Goal: Information Seeking & Learning: Learn about a topic

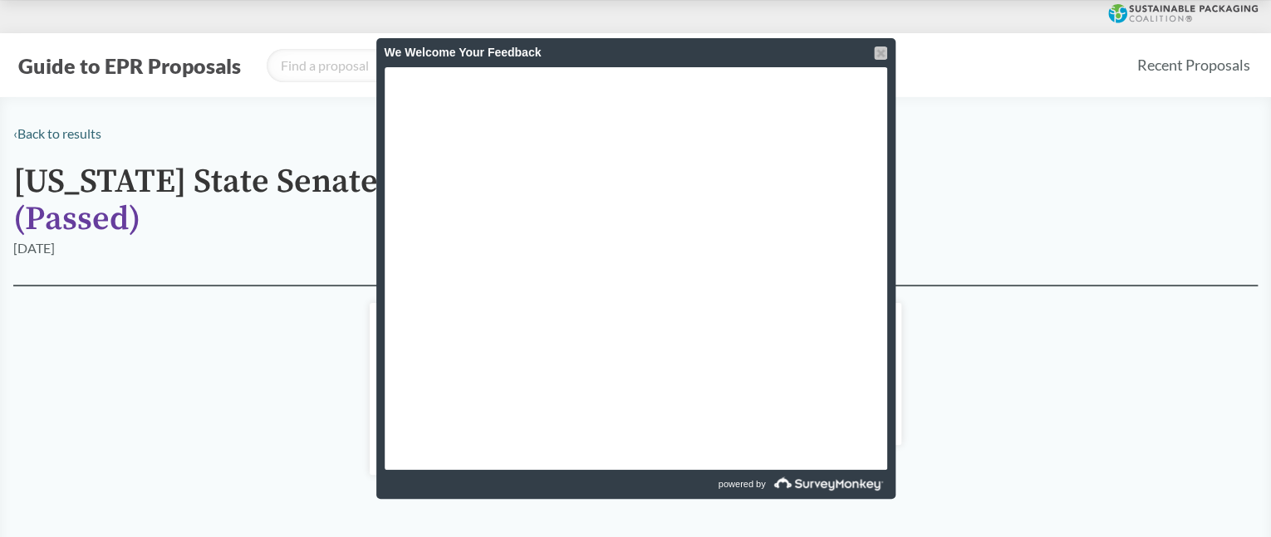
click at [879, 53] on div at bounding box center [880, 53] width 13 height 13
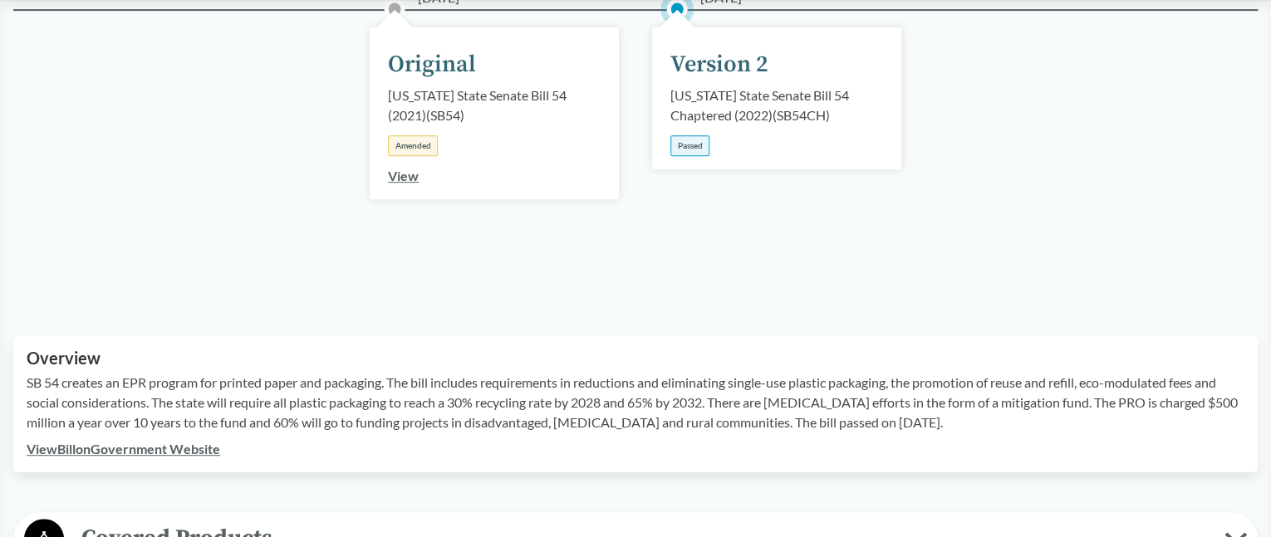
scroll to position [249, 0]
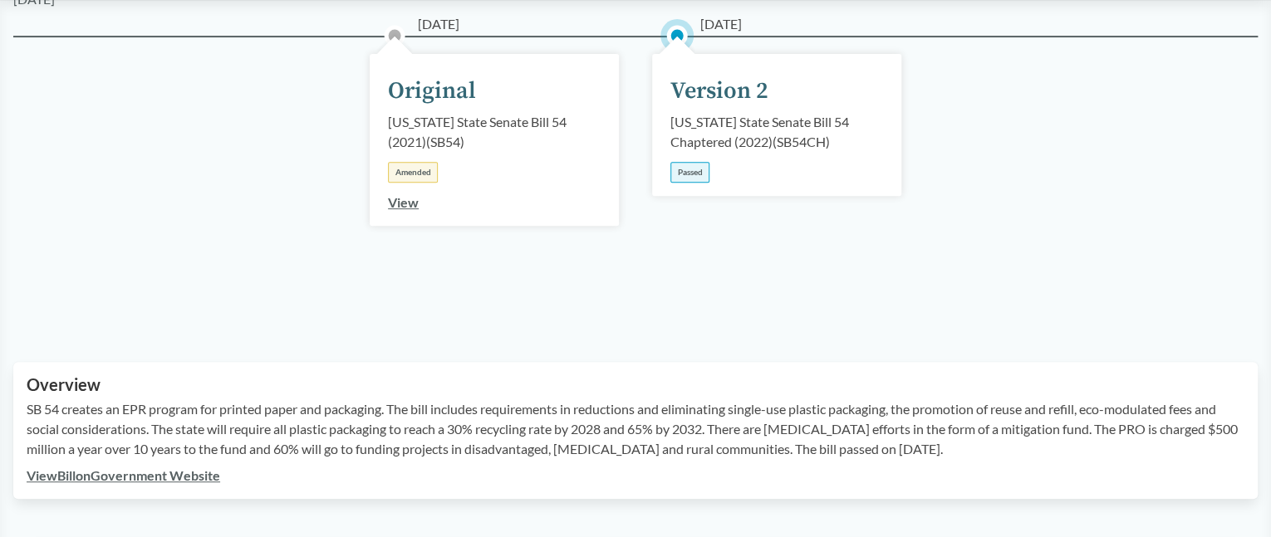
click at [396, 205] on link "View" at bounding box center [403, 202] width 31 height 16
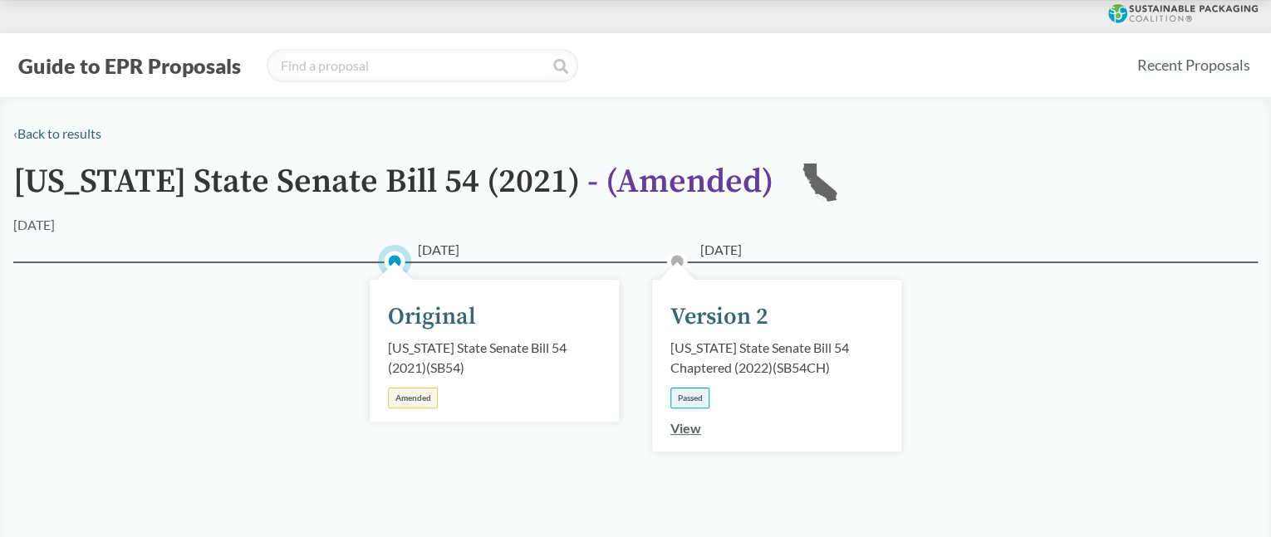
click at [686, 429] on link "View" at bounding box center [685, 428] width 31 height 16
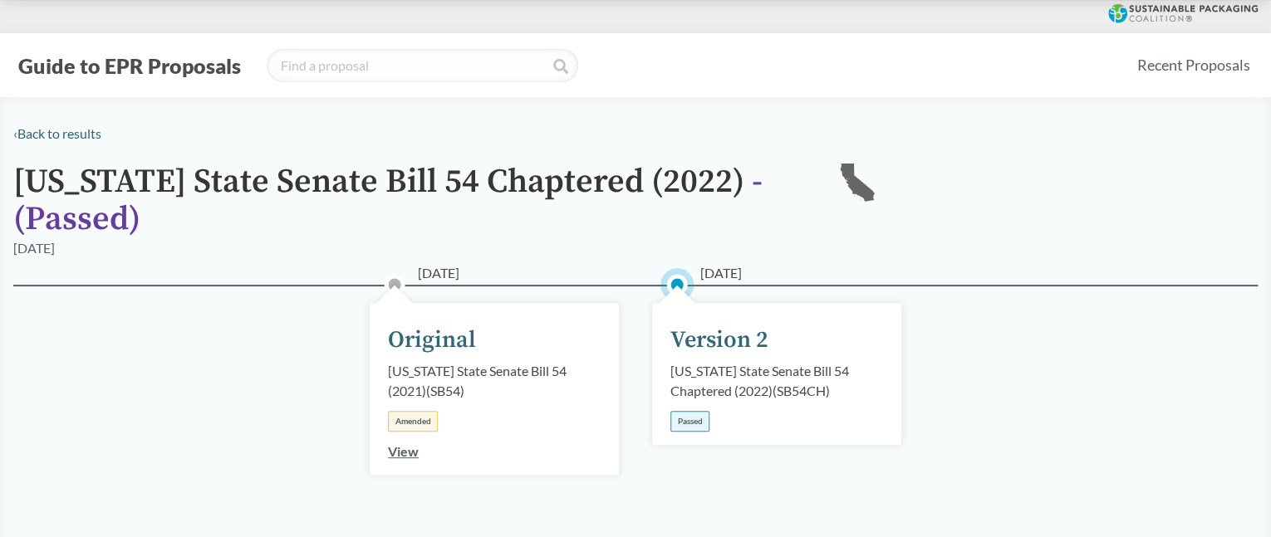
click at [406, 458] on link "View" at bounding box center [403, 451] width 31 height 16
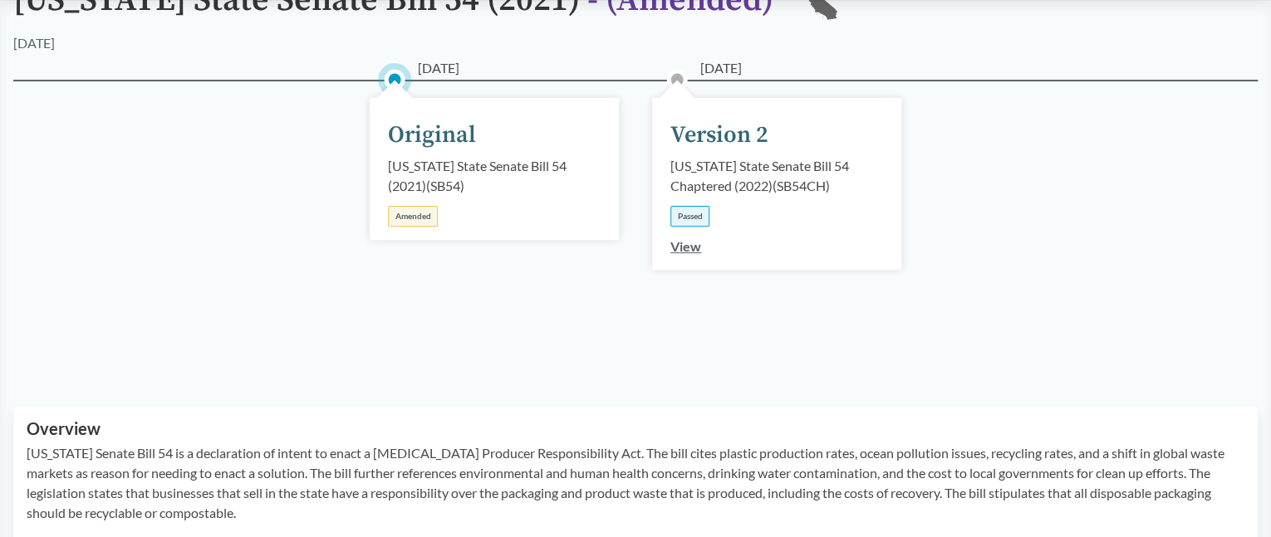
scroll to position [249, 0]
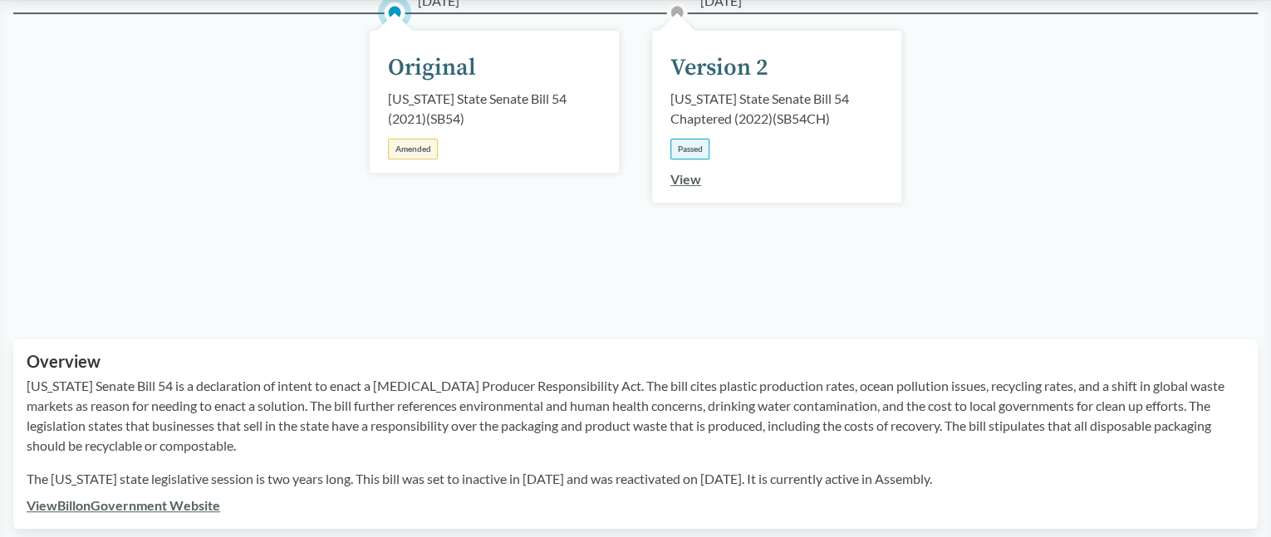
click at [685, 179] on link "View" at bounding box center [685, 179] width 31 height 16
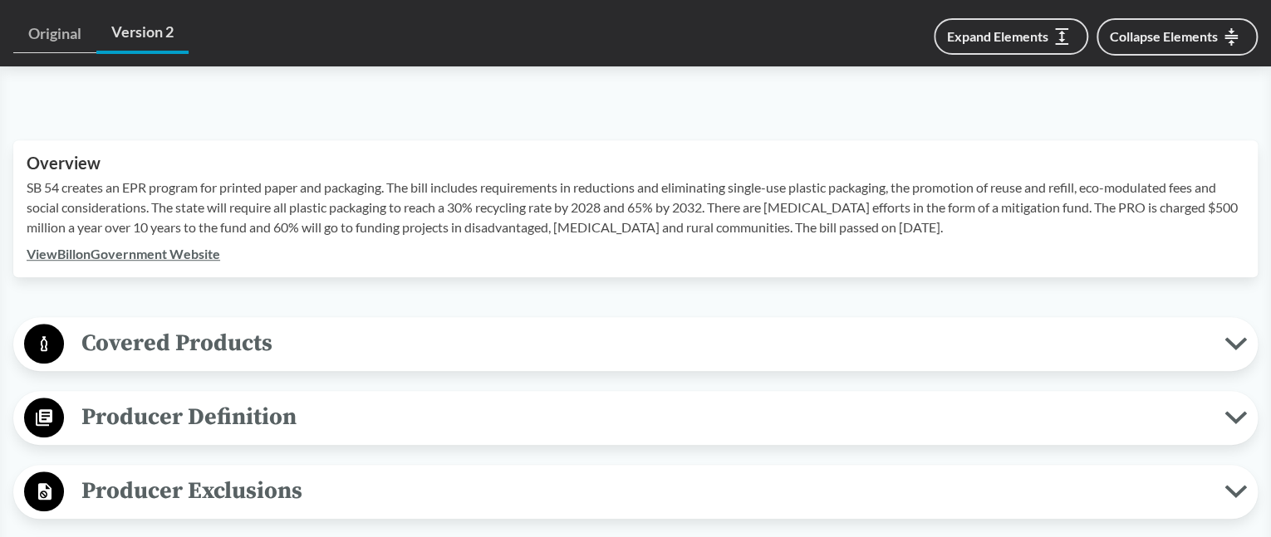
scroll to position [326, 0]
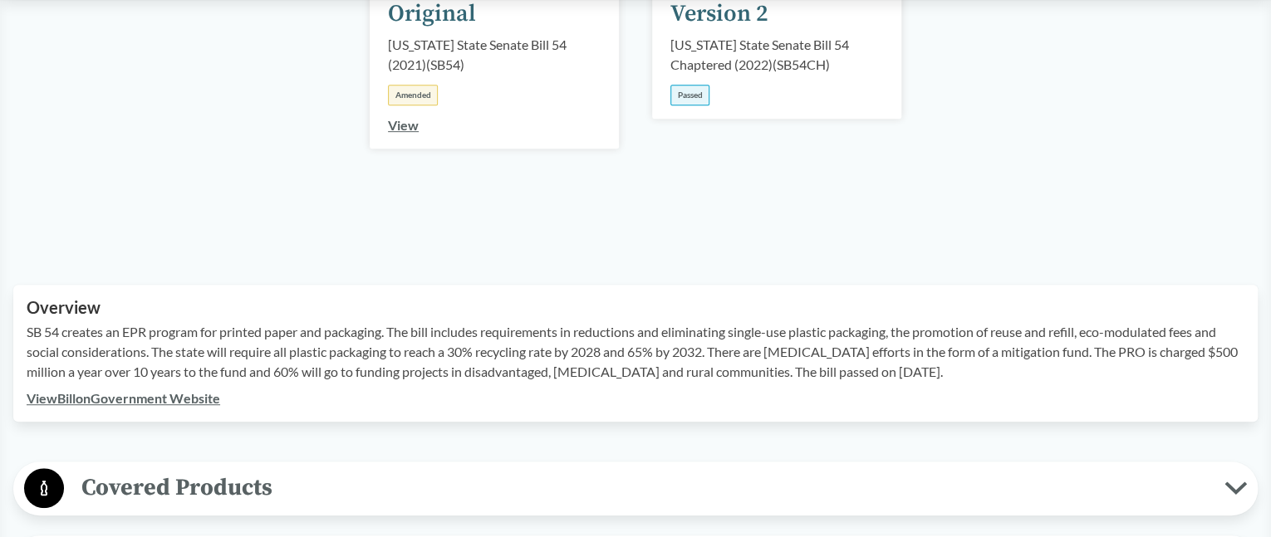
click at [163, 400] on link "View Bill on Government Website" at bounding box center [123, 398] width 193 height 16
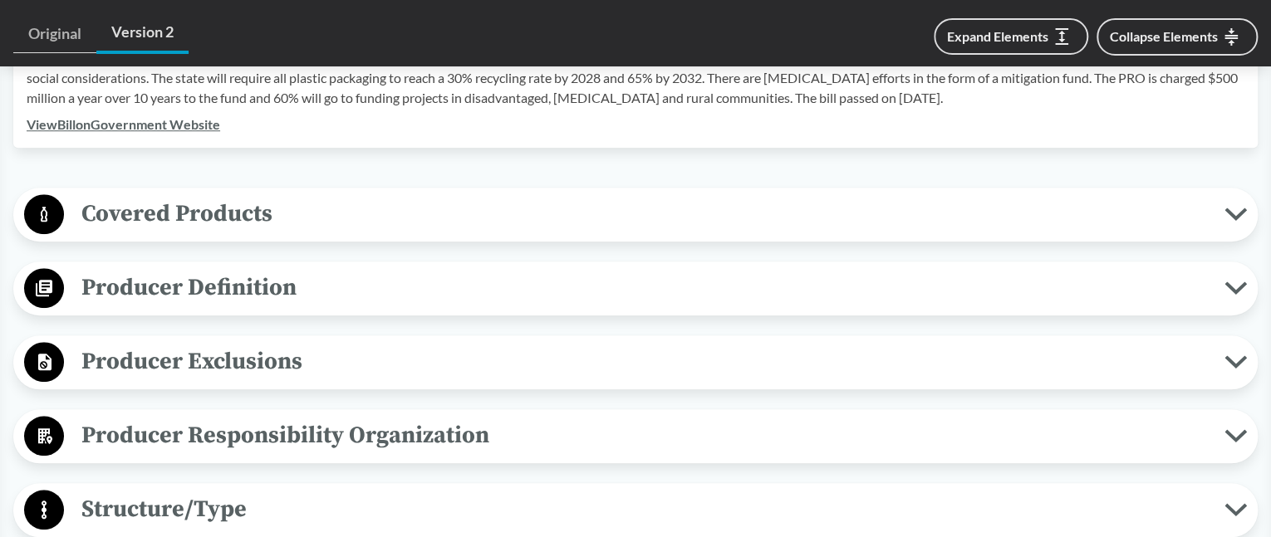
scroll to position [581, 0]
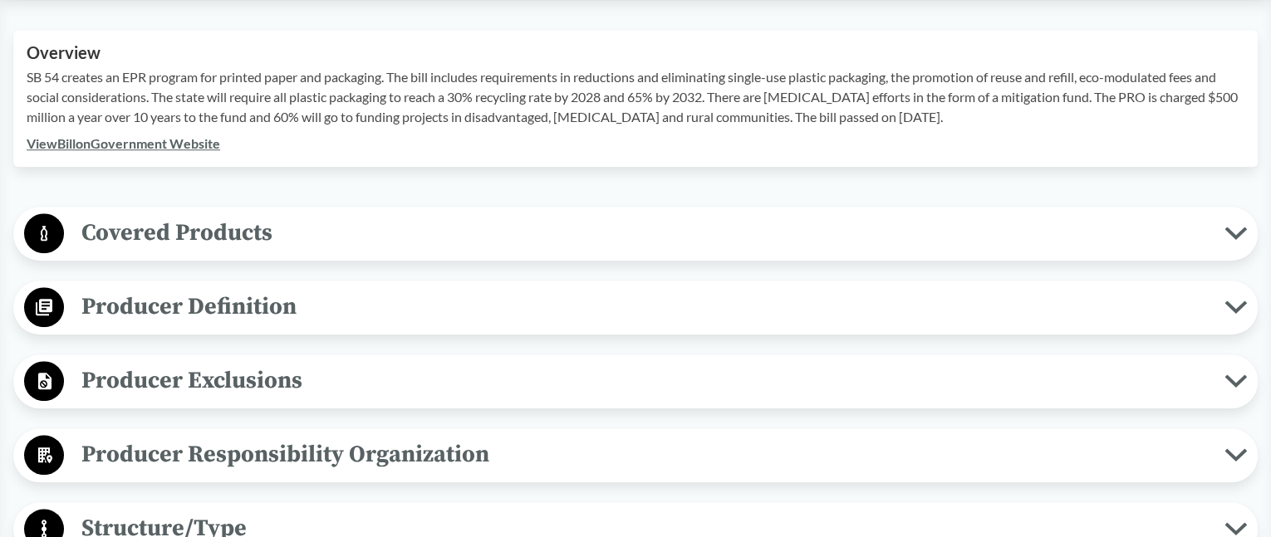
click at [227, 235] on span "Covered Products" at bounding box center [644, 232] width 1160 height 37
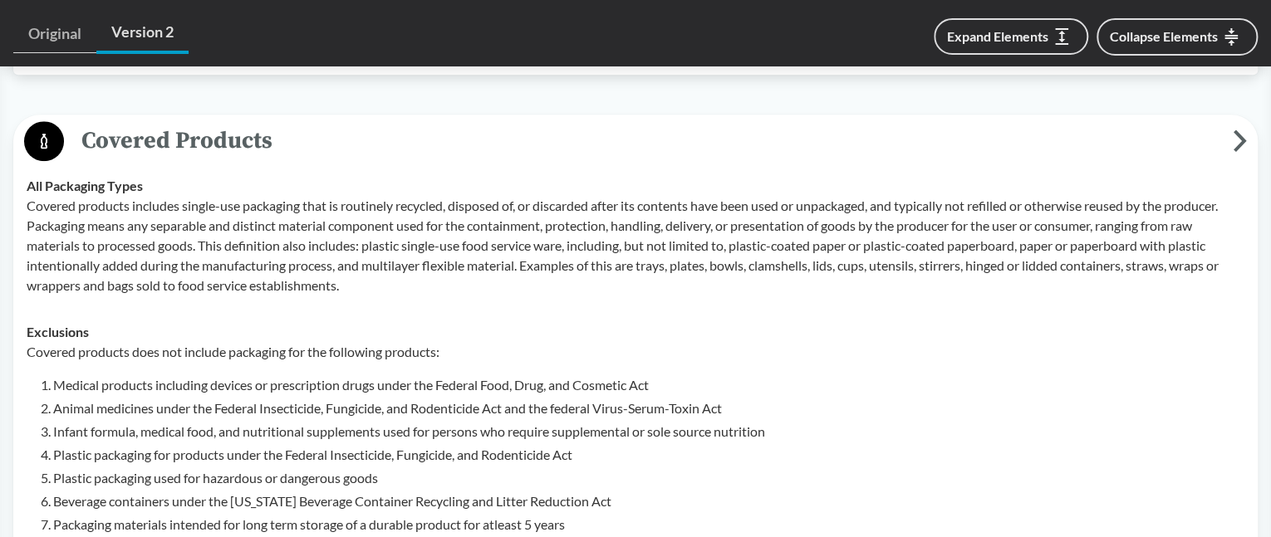
scroll to position [664, 0]
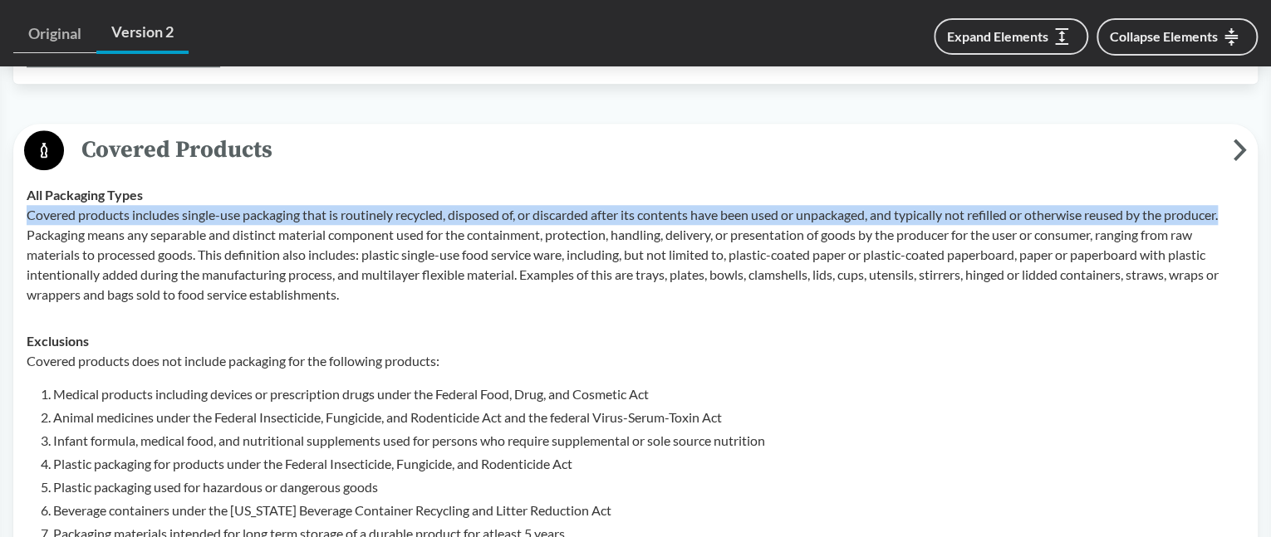
drag, startPoint x: 27, startPoint y: 215, endPoint x: 1239, endPoint y: 218, distance: 1212.5
click at [1239, 218] on p "Covered products includes single-use packaging that is routinely recycled, disp…" at bounding box center [635, 255] width 1217 height 100
copy p "Covered products includes single-use packaging that is routinely recycled, disp…"
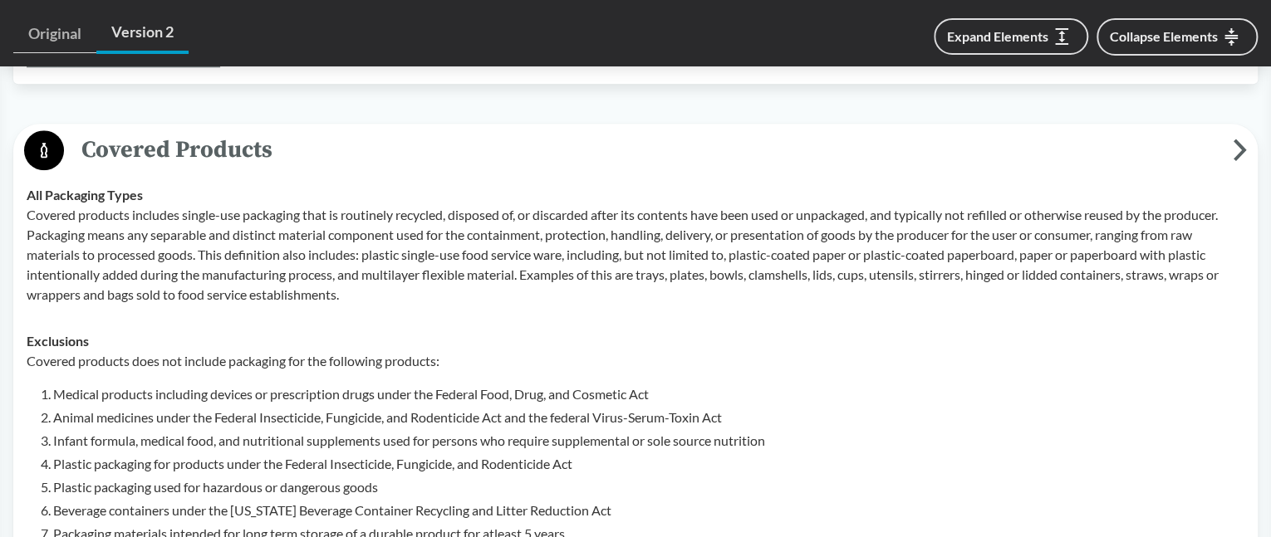
click at [1133, 172] on td "All Packaging Types Covered products includes single-use packaging that is rout…" at bounding box center [635, 245] width 1232 height 146
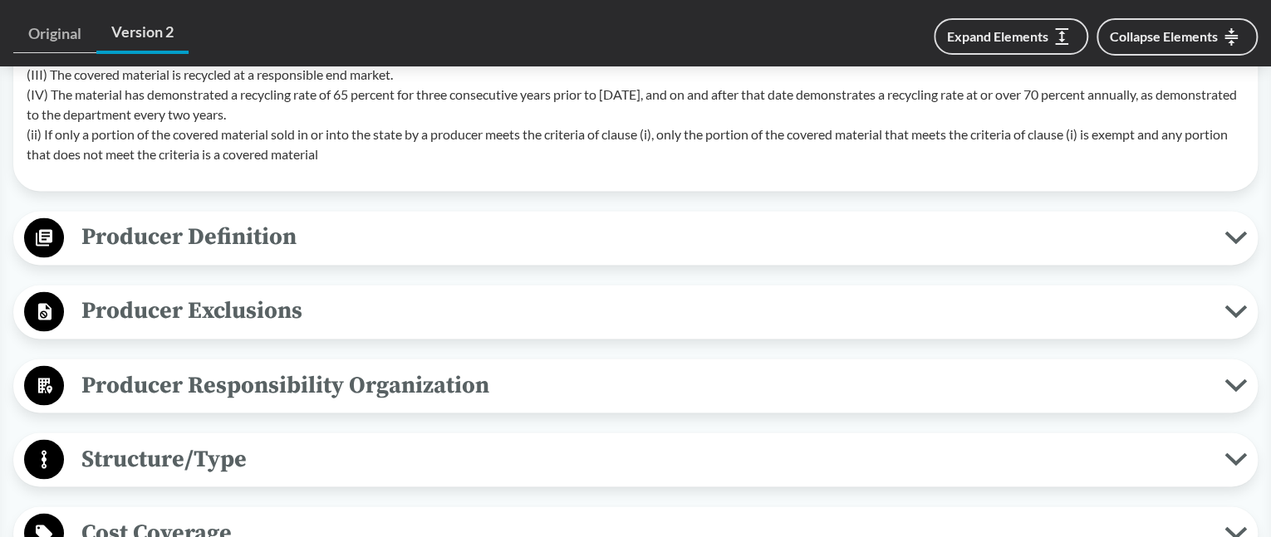
scroll to position [1246, 0]
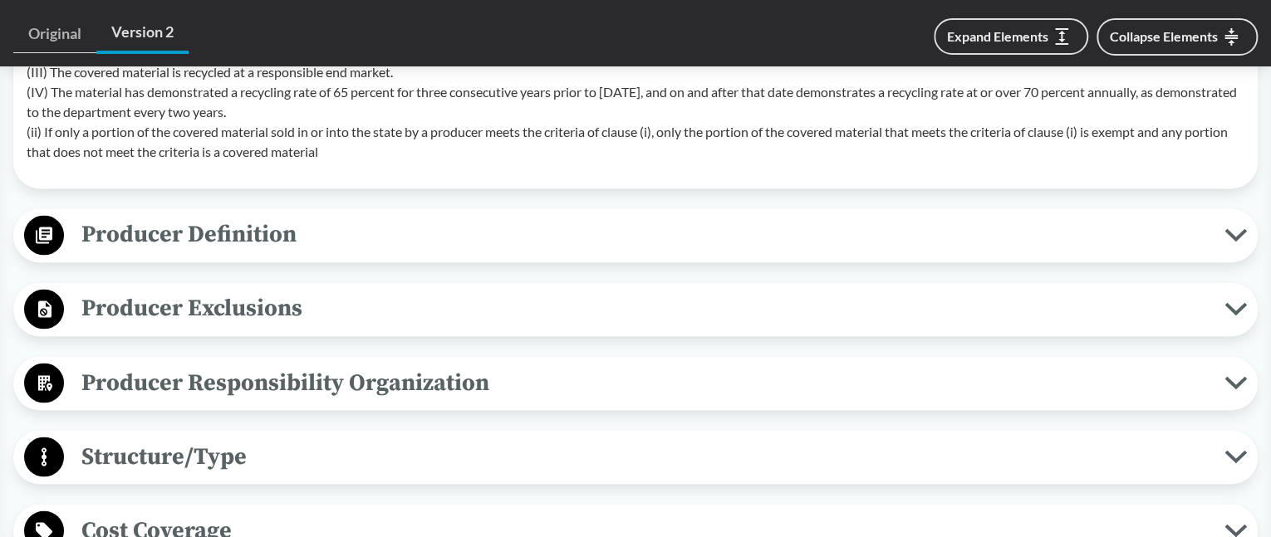
click at [297, 306] on span "Producer Exclusions" at bounding box center [644, 308] width 1160 height 37
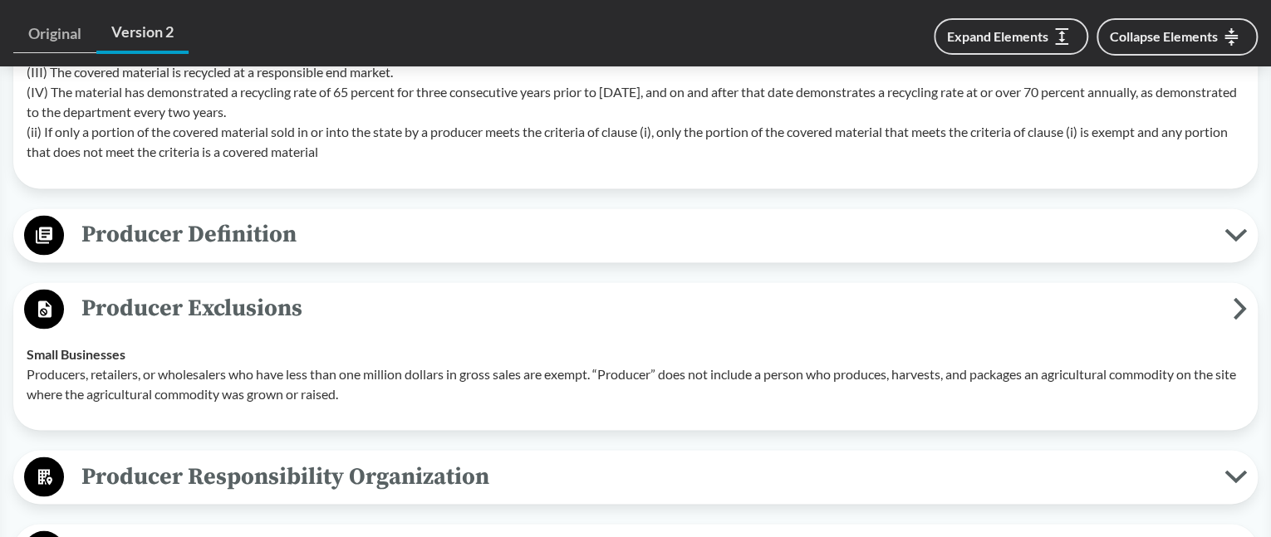
click at [911, 231] on span "Producer Definition" at bounding box center [644, 234] width 1160 height 37
click at [270, 227] on span "Producer Definition" at bounding box center [644, 234] width 1160 height 37
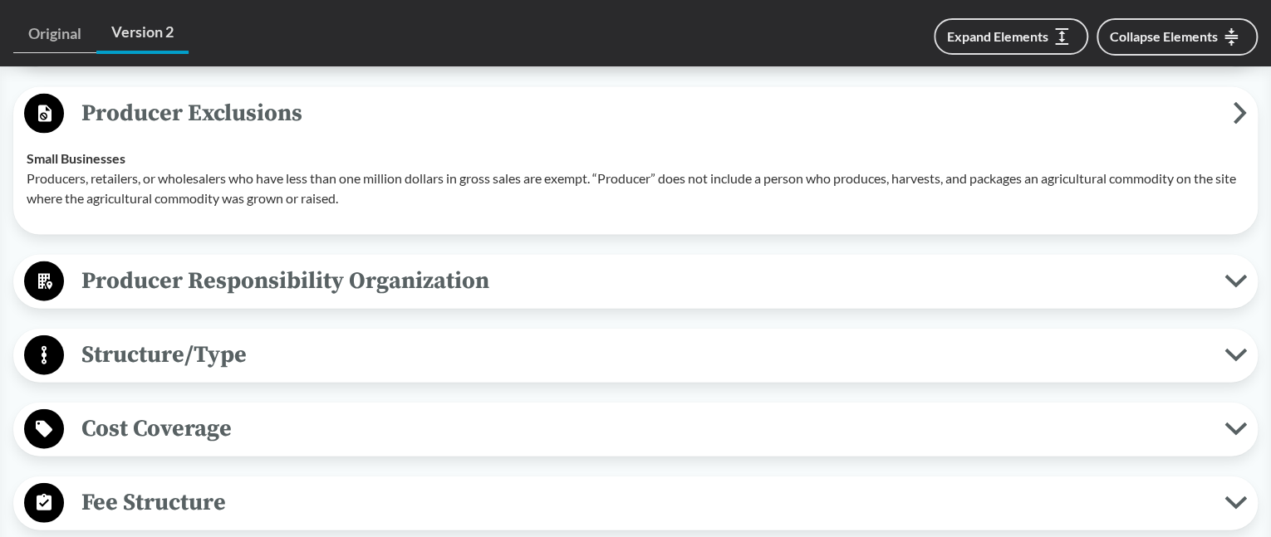
scroll to position [1827, 0]
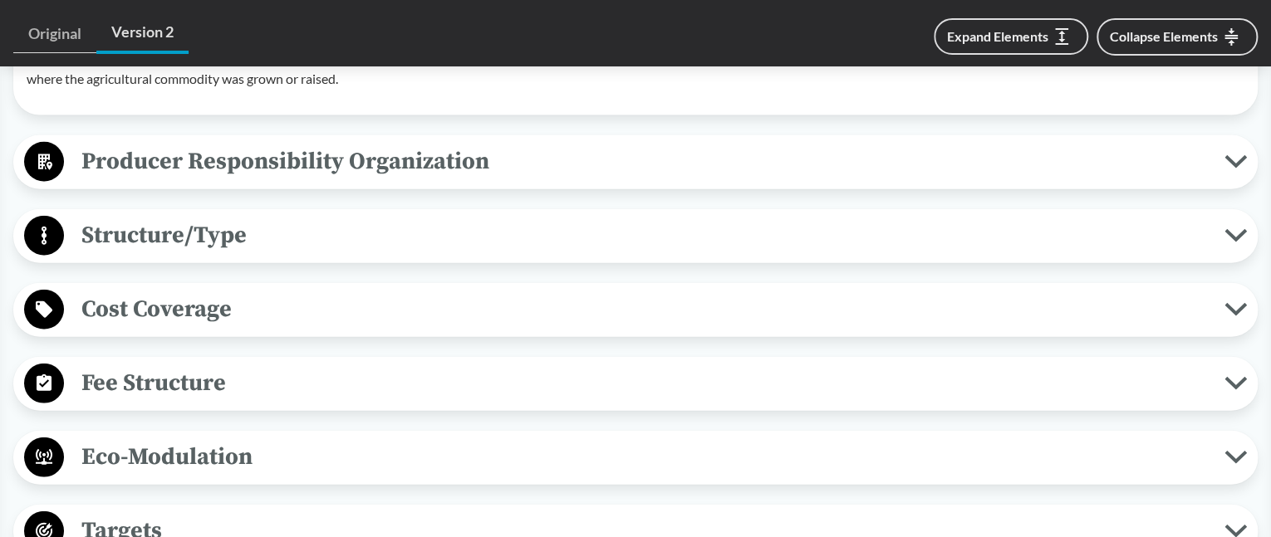
click at [250, 239] on span "Structure/Type" at bounding box center [644, 235] width 1160 height 37
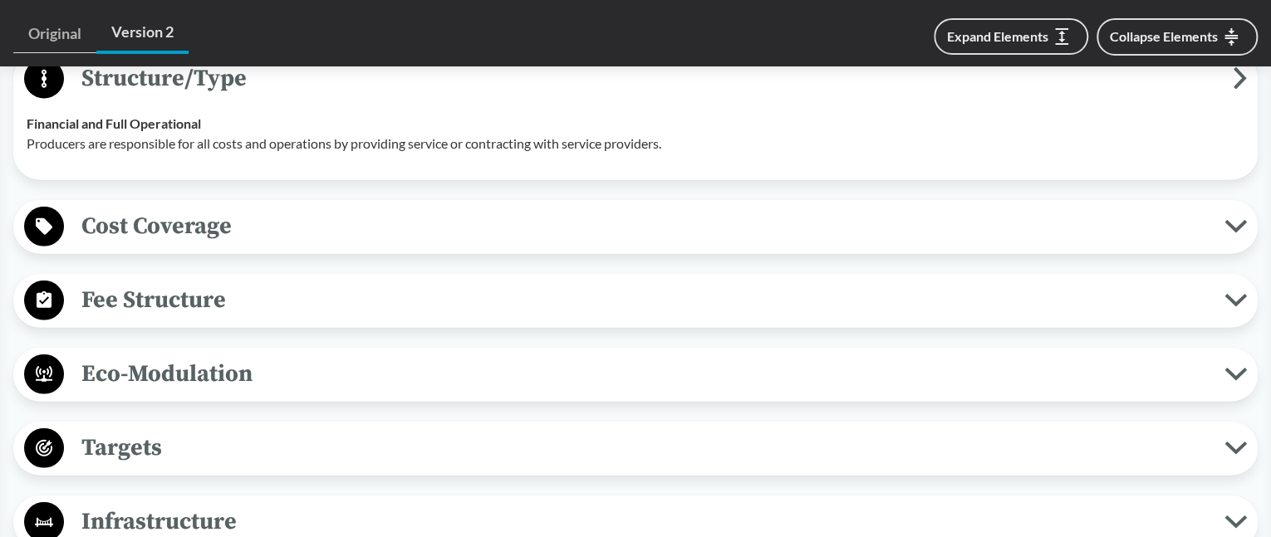
scroll to position [1993, 0]
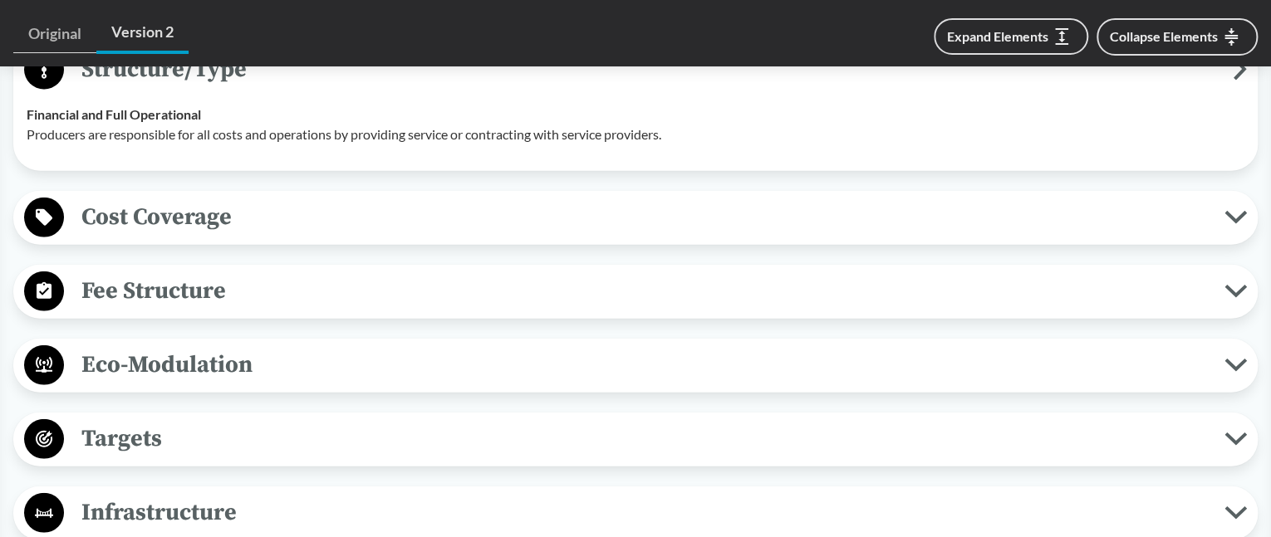
click at [183, 212] on span "Cost Coverage" at bounding box center [644, 216] width 1160 height 37
click at [185, 212] on span "Cost Coverage" at bounding box center [644, 216] width 1160 height 37
click at [155, 208] on span "Cost Coverage" at bounding box center [644, 216] width 1160 height 37
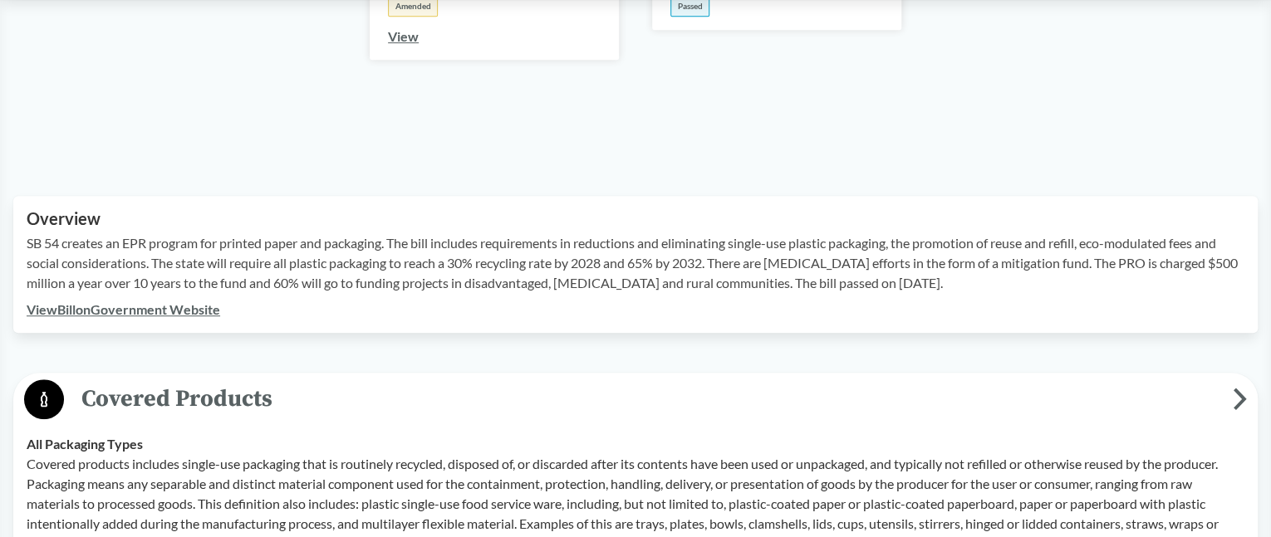
scroll to position [415, 0]
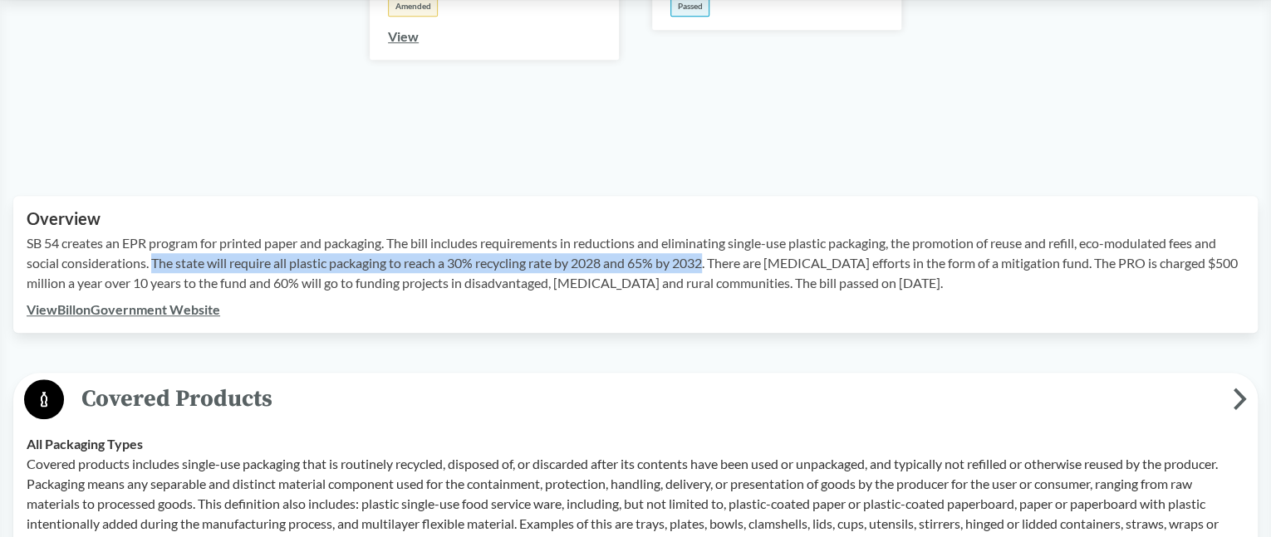
drag, startPoint x: 155, startPoint y: 262, endPoint x: 714, endPoint y: 267, distance: 558.9
click at [714, 267] on p "SB 54 creates an EPR program for printed paper and packaging. The bill includes…" at bounding box center [635, 263] width 1217 height 60
drag, startPoint x: 154, startPoint y: 259, endPoint x: 718, endPoint y: 267, distance: 563.1
click at [718, 267] on p "SB 54 creates an EPR program for printed paper and packaging. The bill includes…" at bounding box center [635, 263] width 1217 height 60
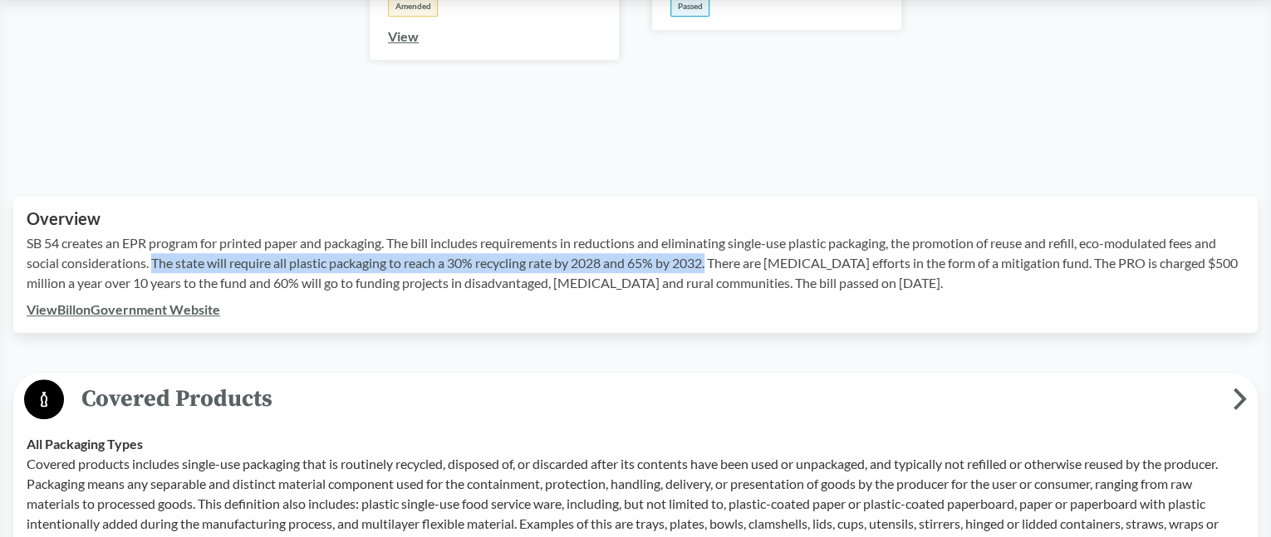
click at [718, 267] on p "SB 54 creates an EPR program for printed paper and packaging. The bill includes…" at bounding box center [635, 263] width 1217 height 60
drag, startPoint x: 718, startPoint y: 267, endPoint x: 156, endPoint y: 258, distance: 561.5
click at [156, 258] on p "SB 54 creates an EPR program for printed paper and packaging. The bill includes…" at bounding box center [635, 263] width 1217 height 60
copy p "The state will require all plastic packaging to reach a 30% recycling rate by 2…"
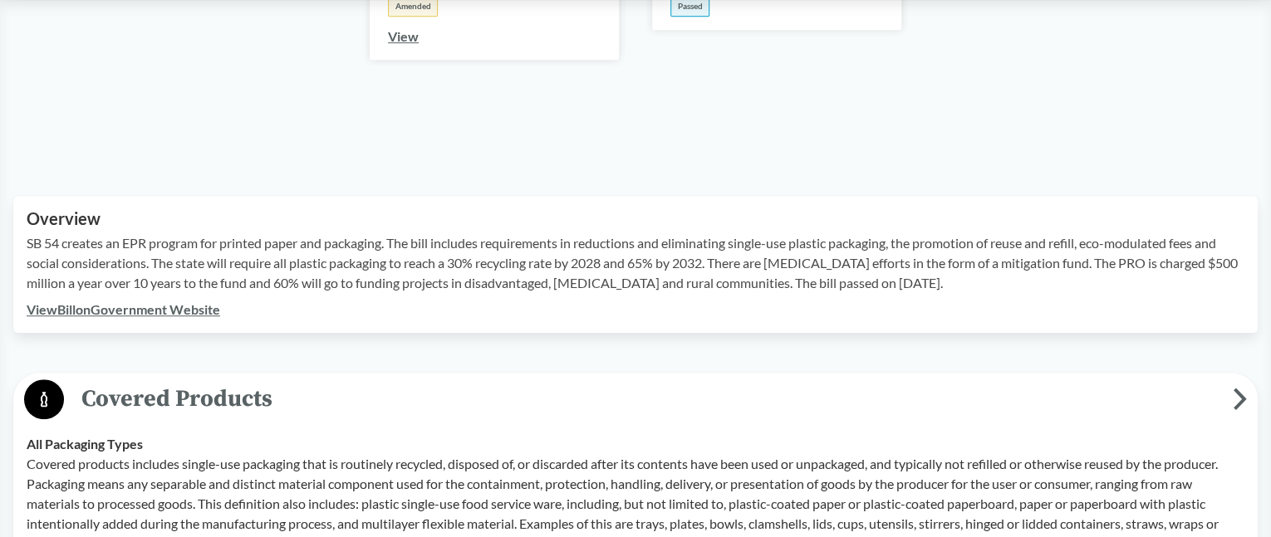
click at [829, 314] on div "View Bill on Government Website" at bounding box center [635, 310] width 1217 height 20
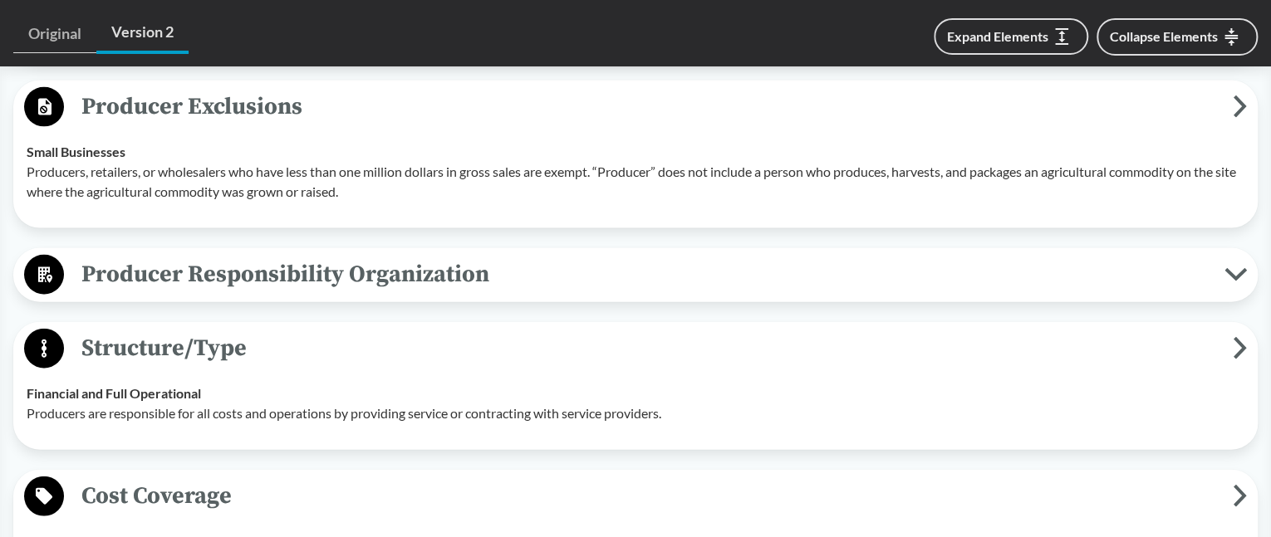
scroll to position [1744, 0]
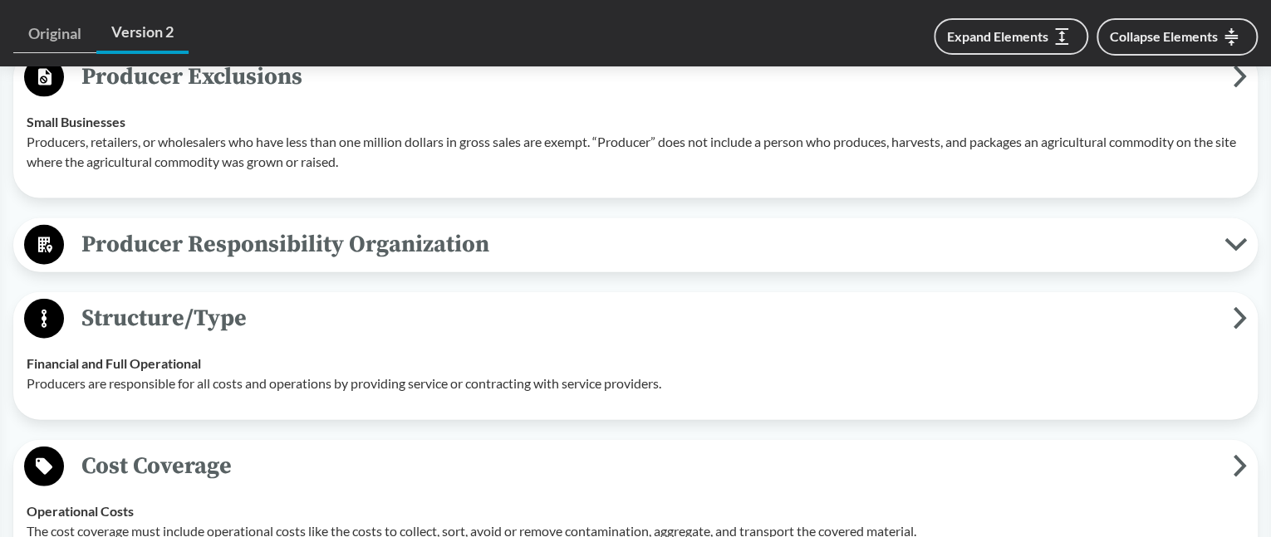
click at [480, 248] on span "Producer Responsibility Organization" at bounding box center [644, 244] width 1160 height 37
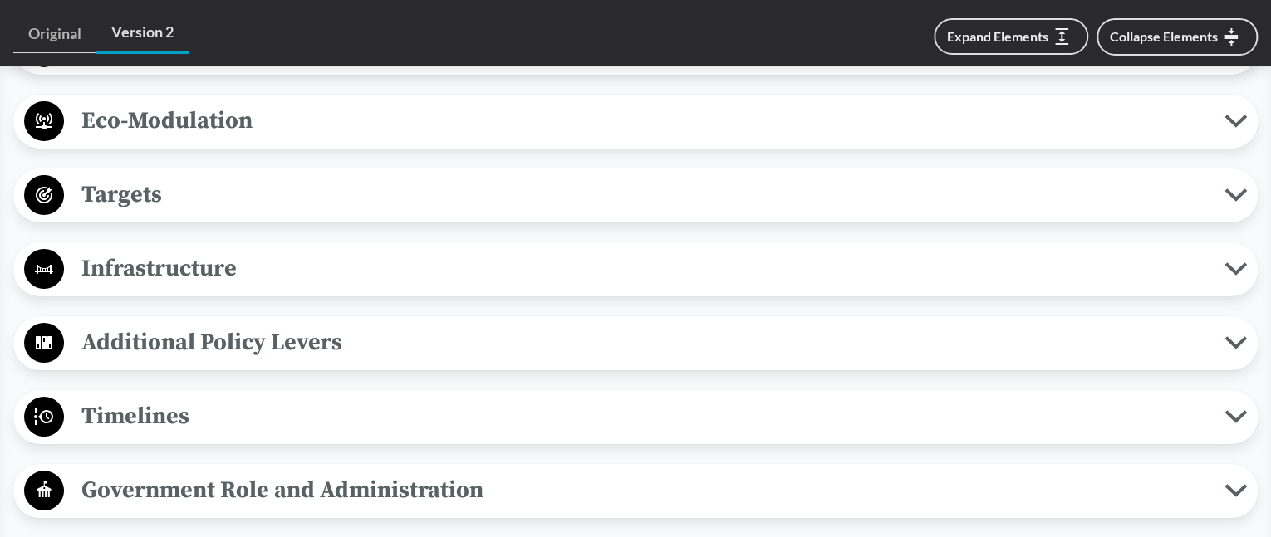
scroll to position [2907, 0]
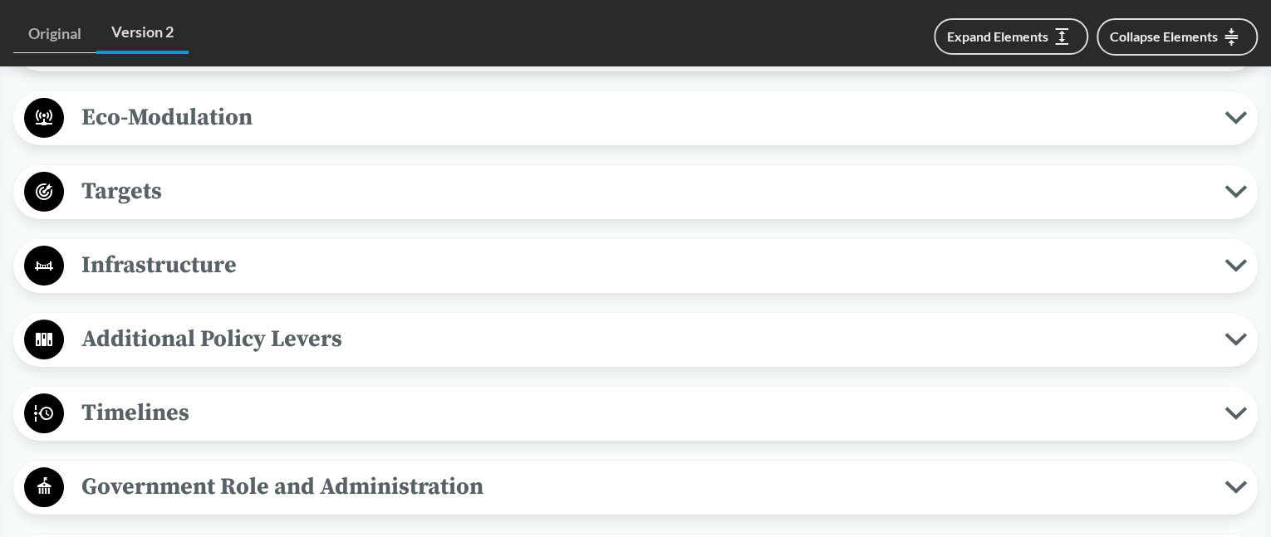
click at [160, 194] on span "Targets" at bounding box center [644, 191] width 1160 height 37
click at [160, 193] on span "Targets" at bounding box center [644, 191] width 1160 height 37
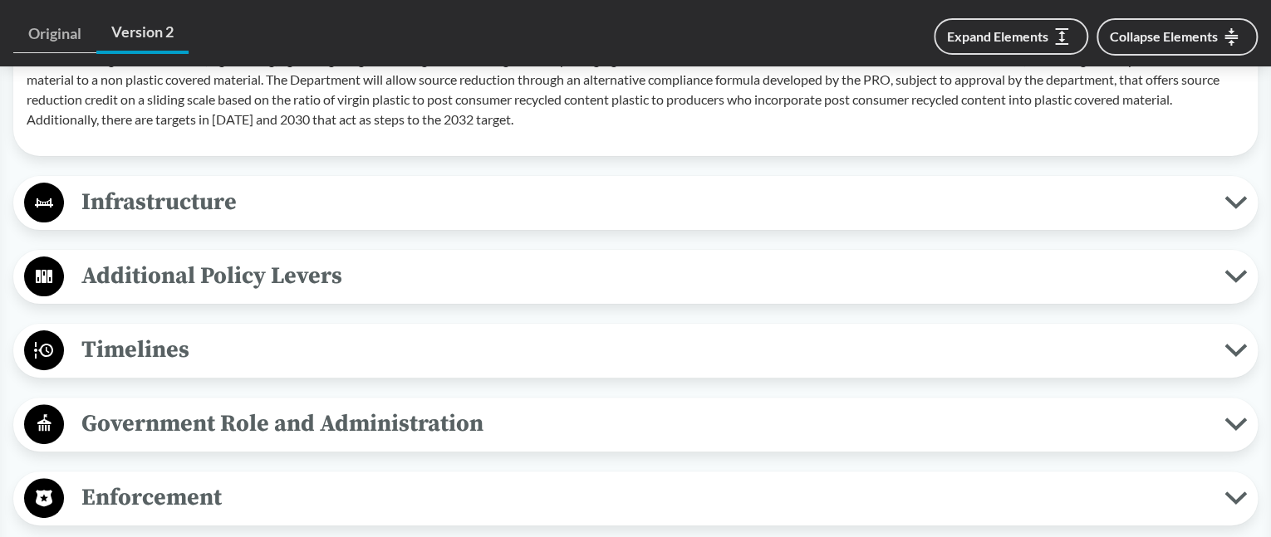
scroll to position [3239, 0]
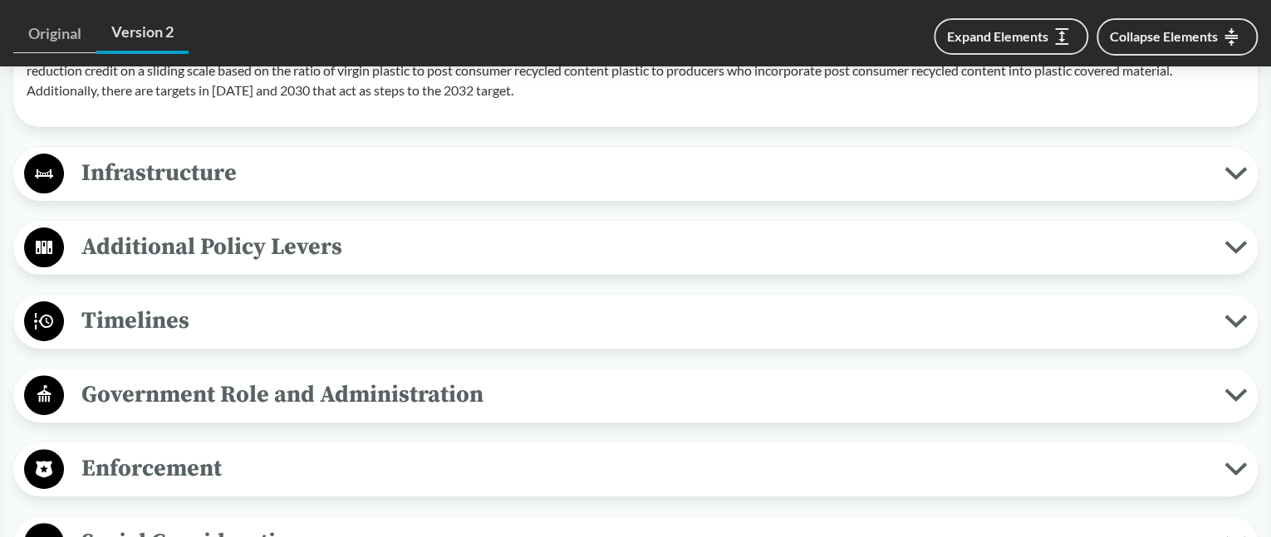
click at [161, 172] on span "Infrastructure" at bounding box center [644, 172] width 1160 height 37
click at [162, 172] on span "Infrastructure" at bounding box center [644, 172] width 1160 height 37
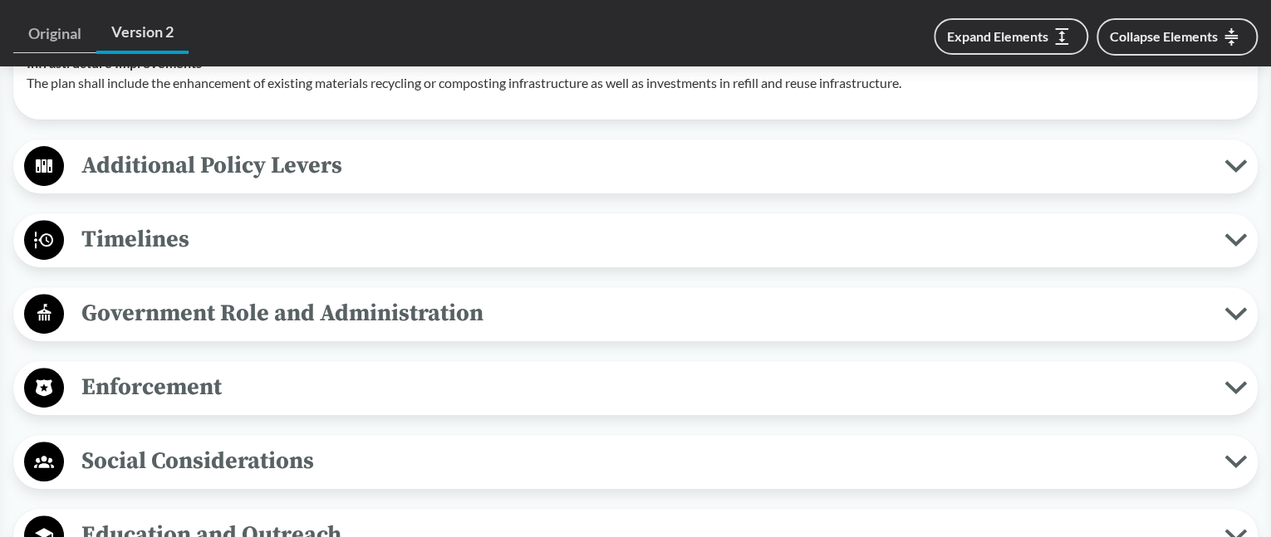
scroll to position [3405, 0]
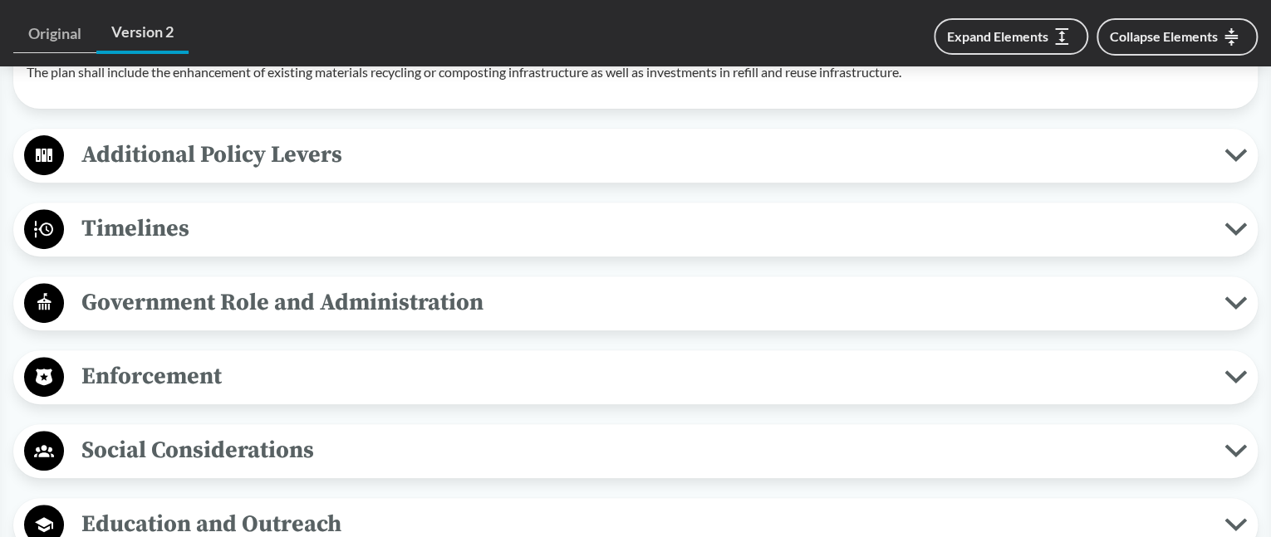
click at [298, 154] on span "Additional Policy Levers" at bounding box center [644, 154] width 1160 height 37
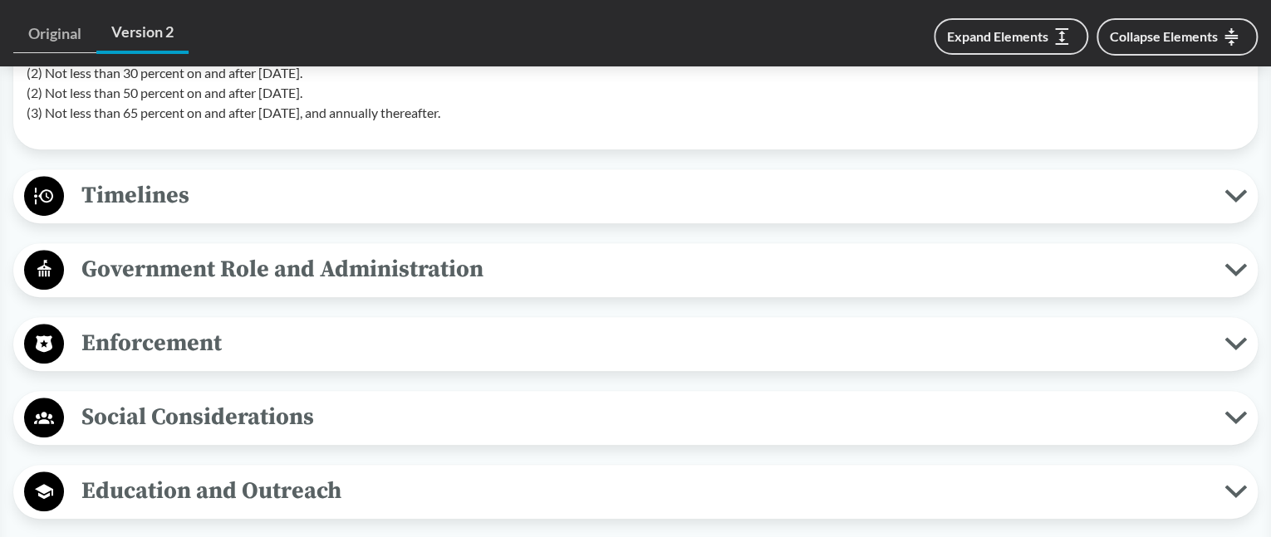
scroll to position [3654, 0]
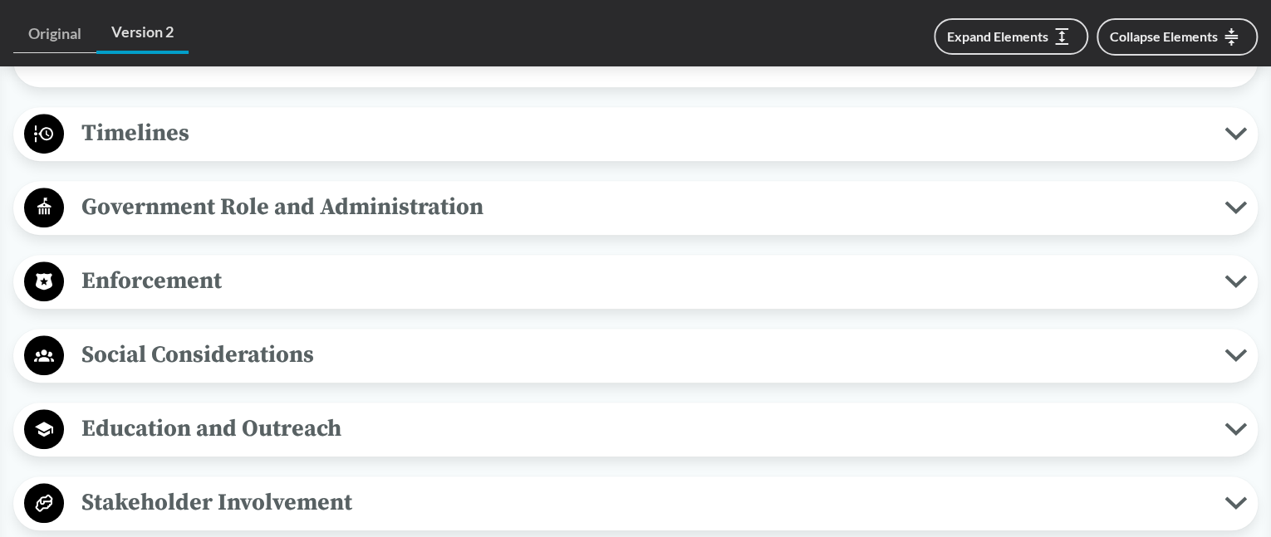
click at [167, 136] on span "Timelines" at bounding box center [644, 133] width 1160 height 37
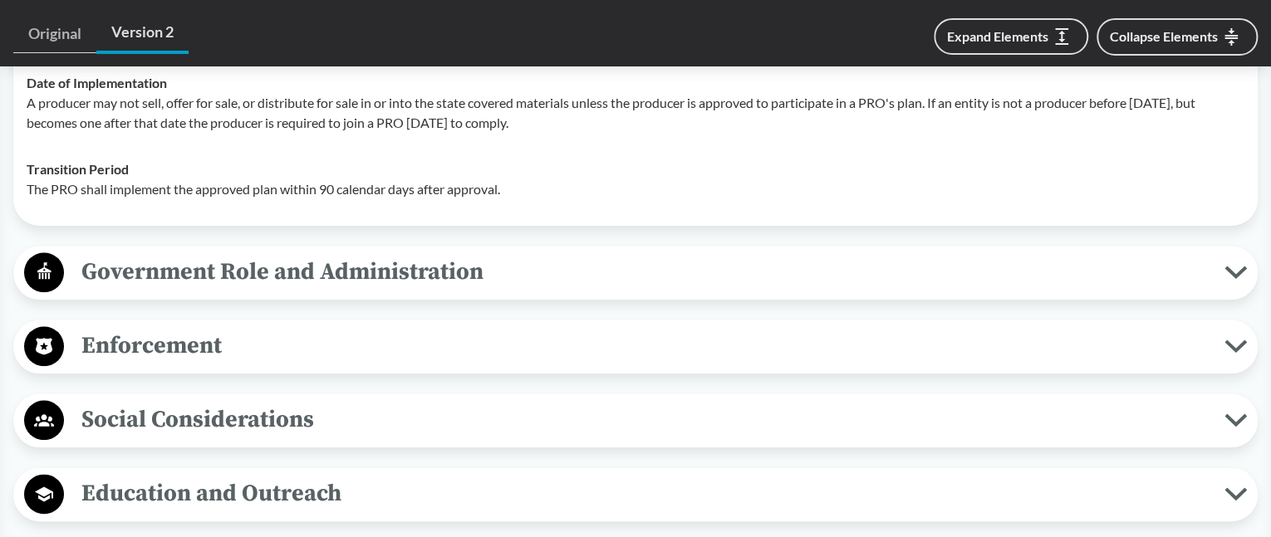
scroll to position [3903, 0]
click at [467, 268] on span "Government Role and Administration" at bounding box center [644, 270] width 1160 height 37
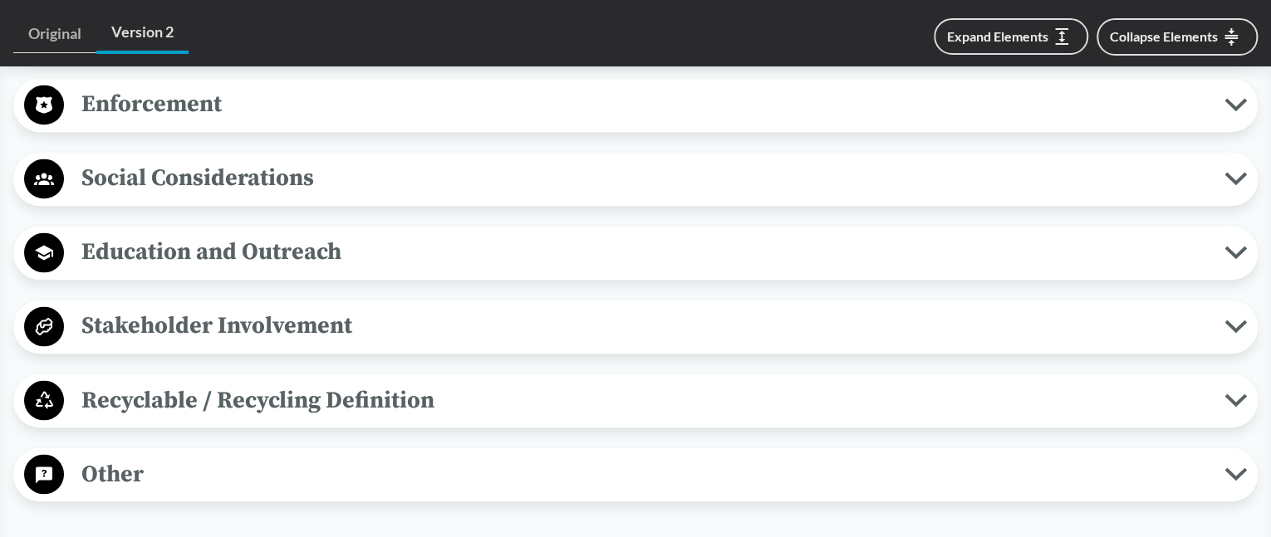
scroll to position [4401, 0]
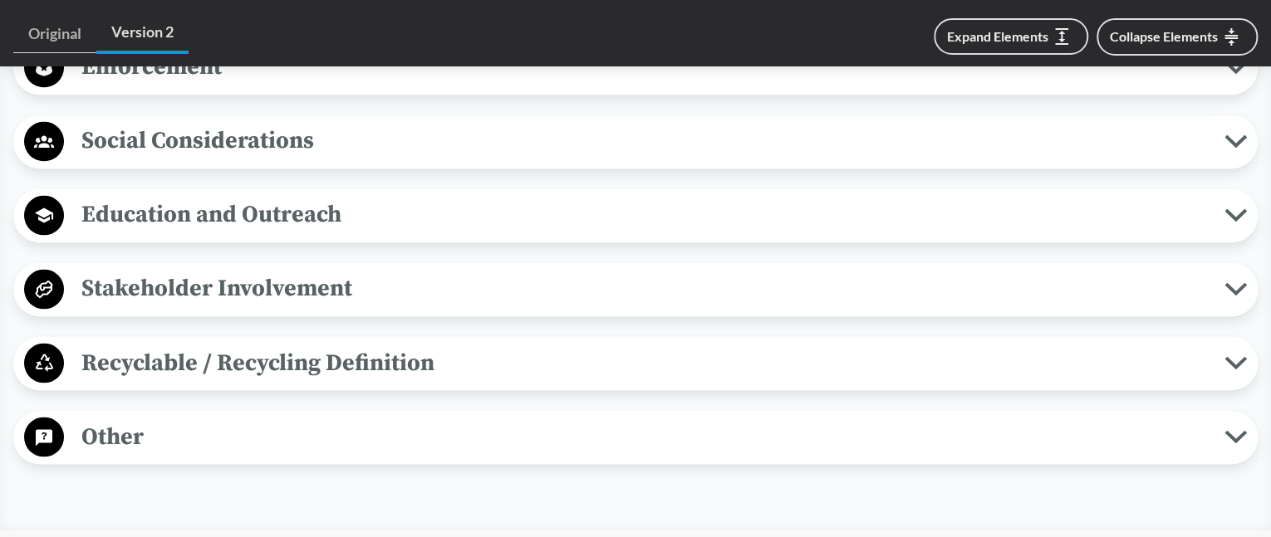
click at [401, 363] on span "Recyclable / Recycling Definition" at bounding box center [644, 362] width 1160 height 37
click at [401, 361] on span "Recyclable / Recycling Definition" at bounding box center [644, 362] width 1160 height 37
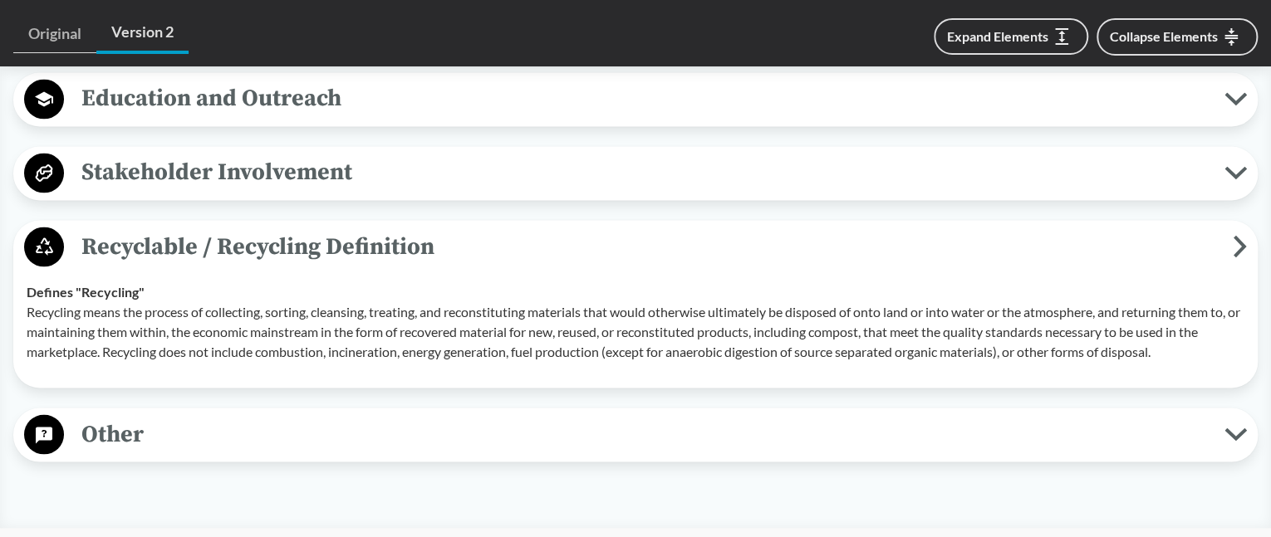
scroll to position [4568, 0]
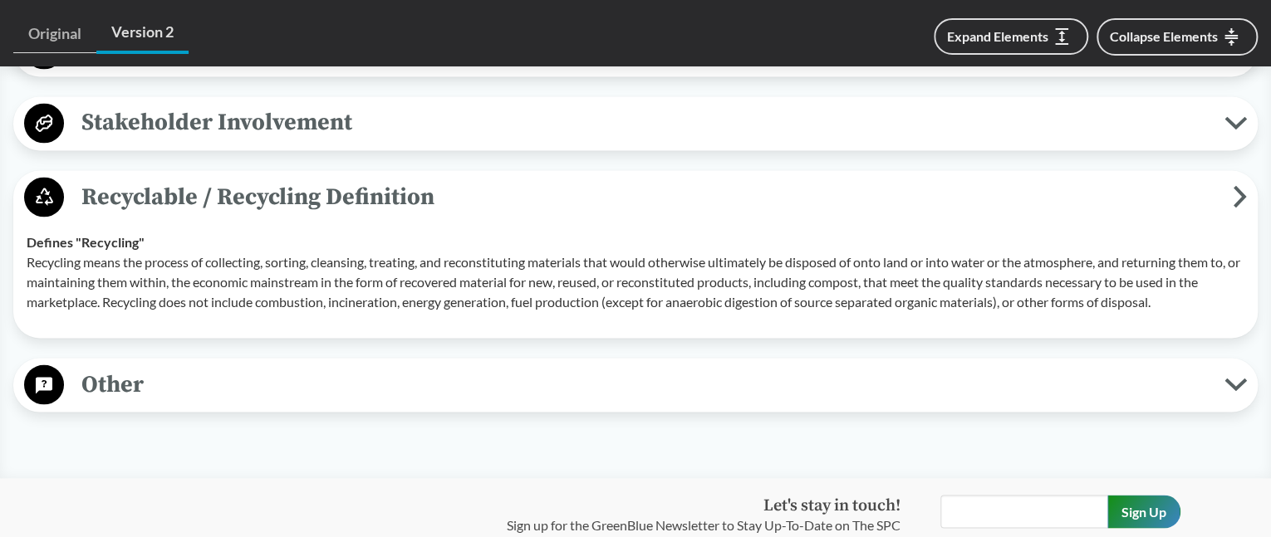
click at [143, 378] on span "Other" at bounding box center [644, 383] width 1160 height 37
click at [143, 380] on span "Other" at bounding box center [644, 383] width 1160 height 37
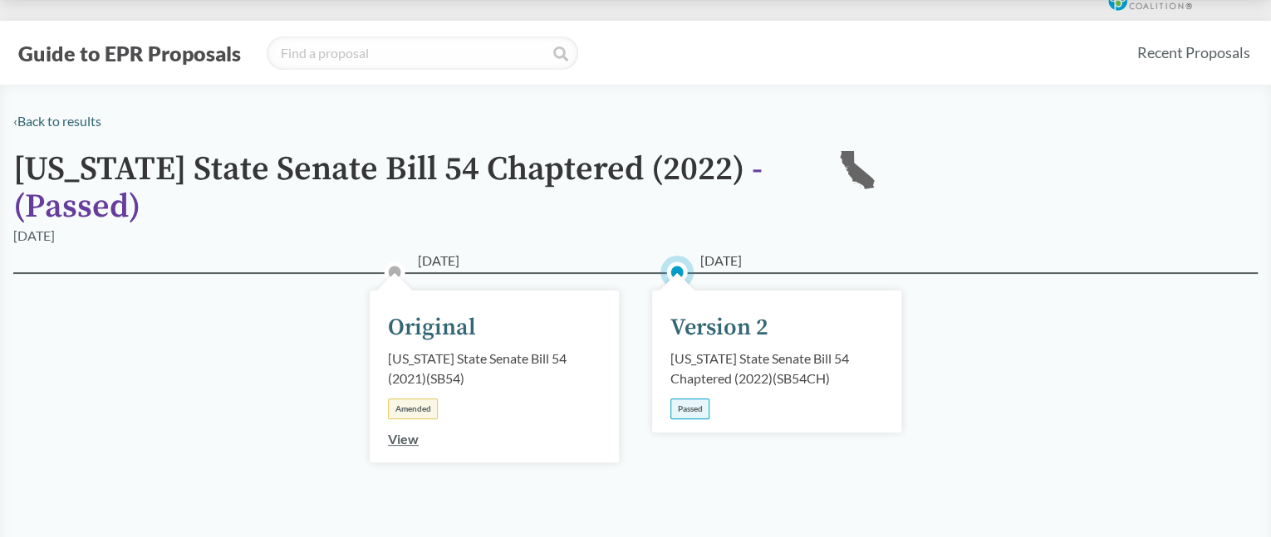
scroll to position [332, 0]
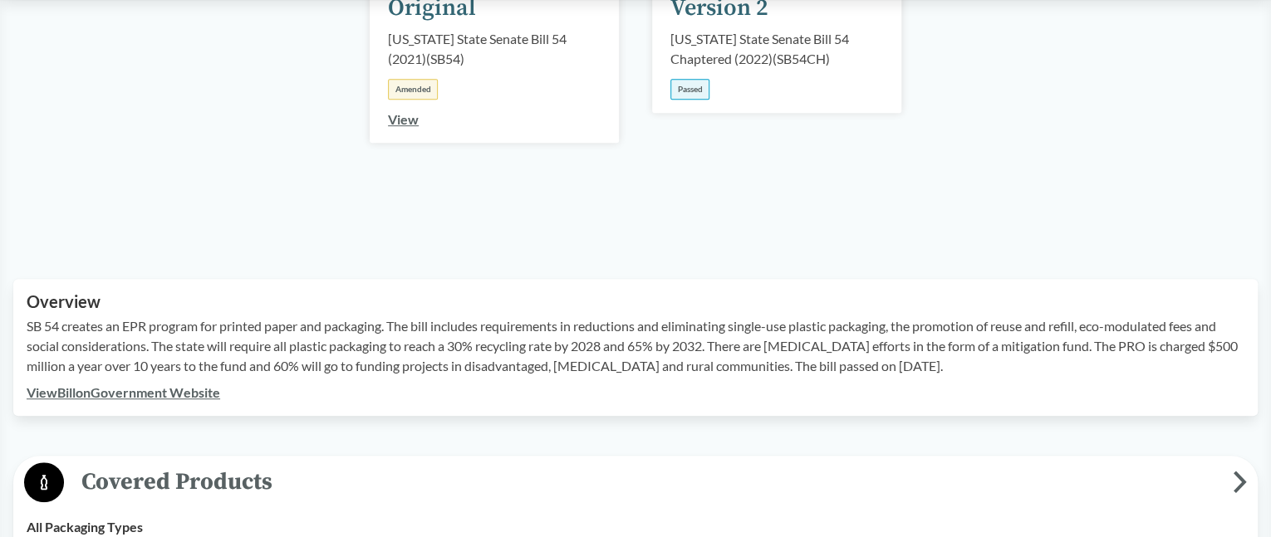
click at [144, 390] on link "View Bill on Government Website" at bounding box center [123, 393] width 193 height 16
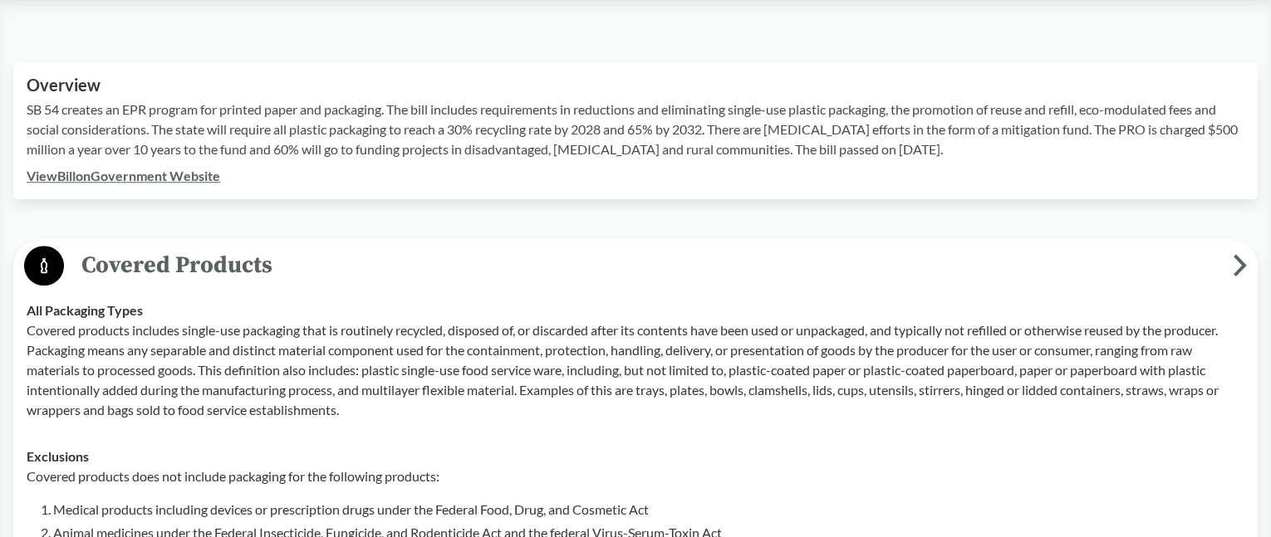
scroll to position [498, 0]
